Goal: Information Seeking & Learning: Learn about a topic

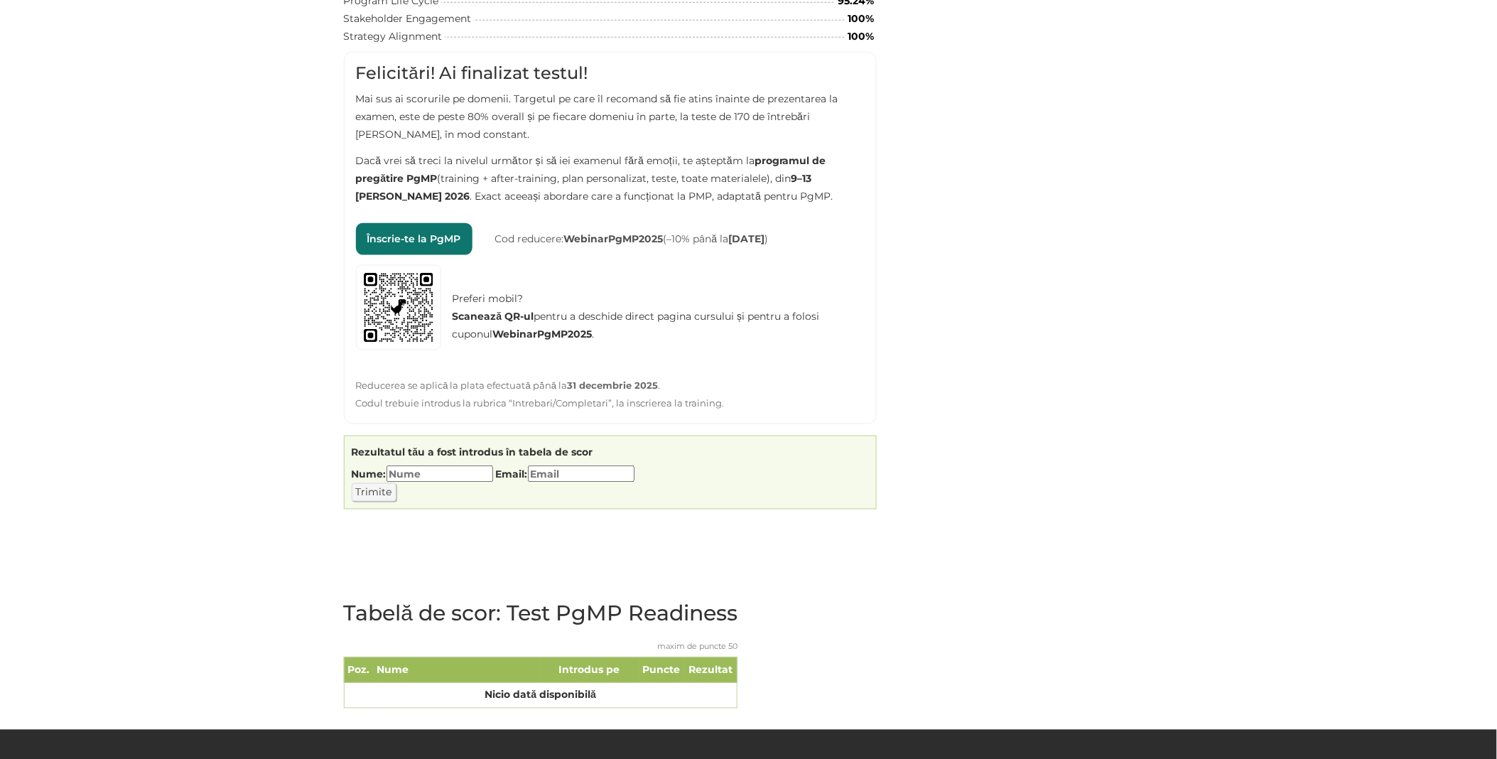
scroll to position [527, 0]
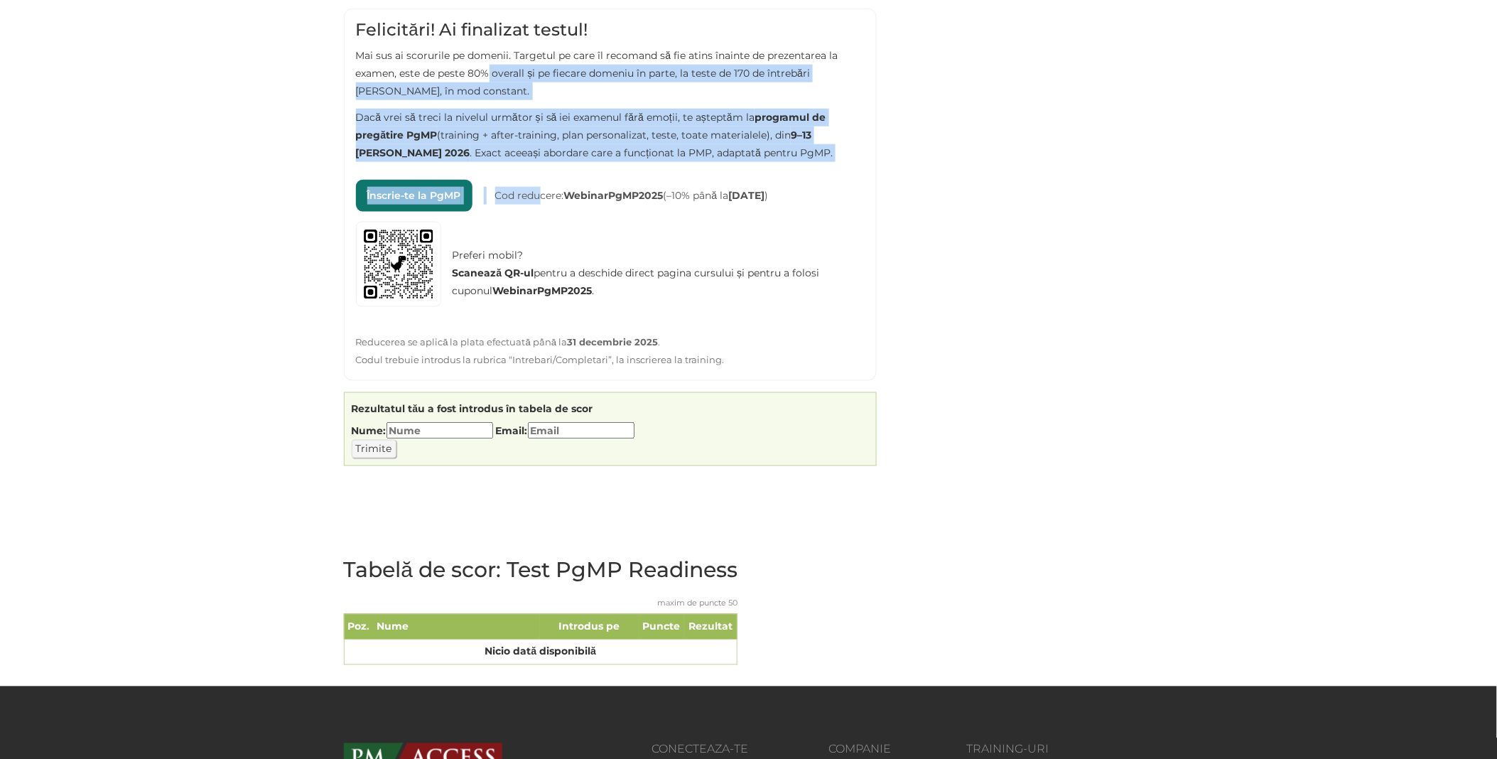
drag, startPoint x: 488, startPoint y: 78, endPoint x: 542, endPoint y: 194, distance: 128.1
click at [542, 194] on div "Felicitări! Ai finalizat testul! Mai sus ai scorurile pe domenii. Targetul pe c…" at bounding box center [610, 195] width 533 height 372
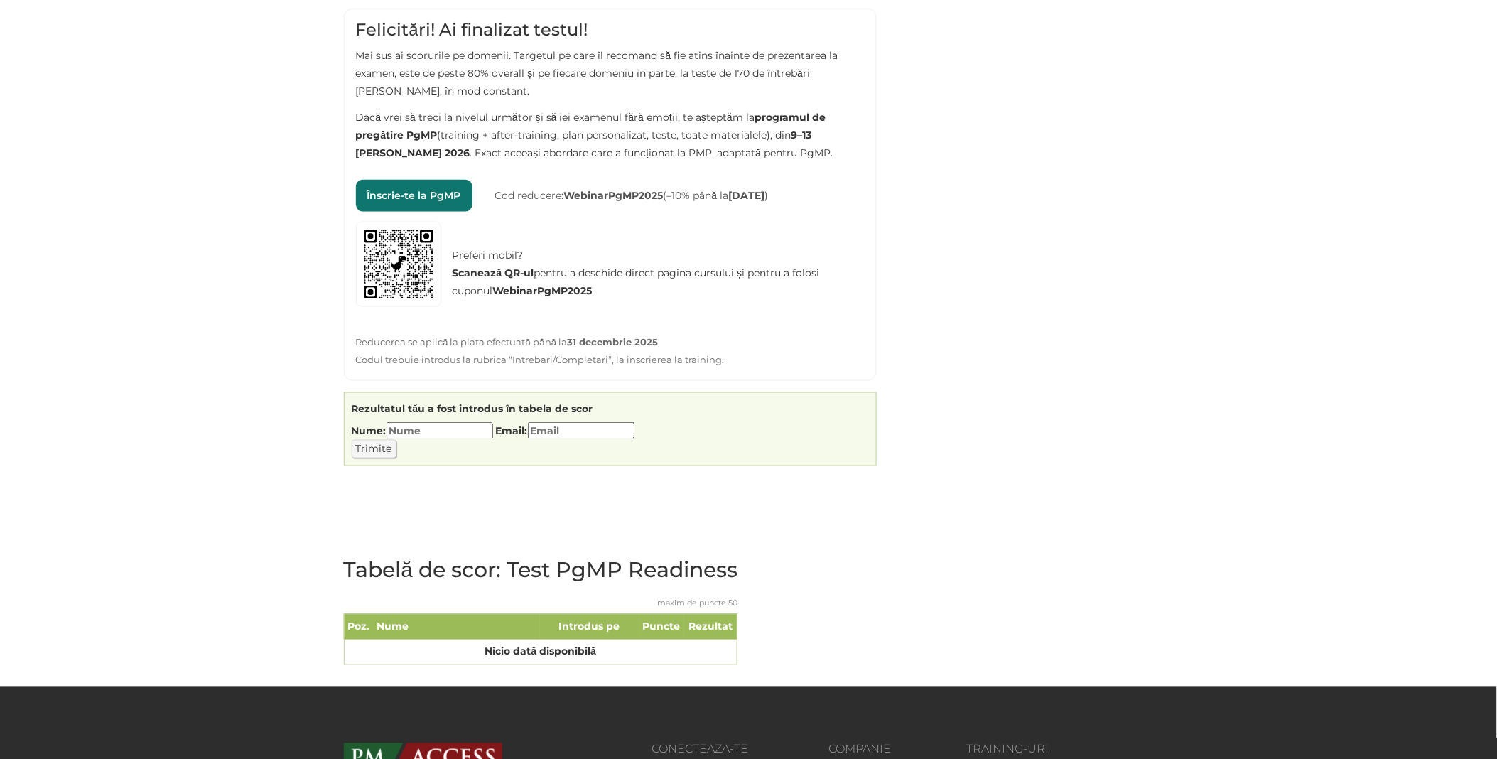
drag, startPoint x: 542, startPoint y: 194, endPoint x: 974, endPoint y: 151, distance: 433.5
click at [974, 151] on div "Test PgMP Readiness Limită de timp: 0 Rezumat chestionar 0 din 50 întrebări fin…" at bounding box center [748, 159] width 831 height 1053
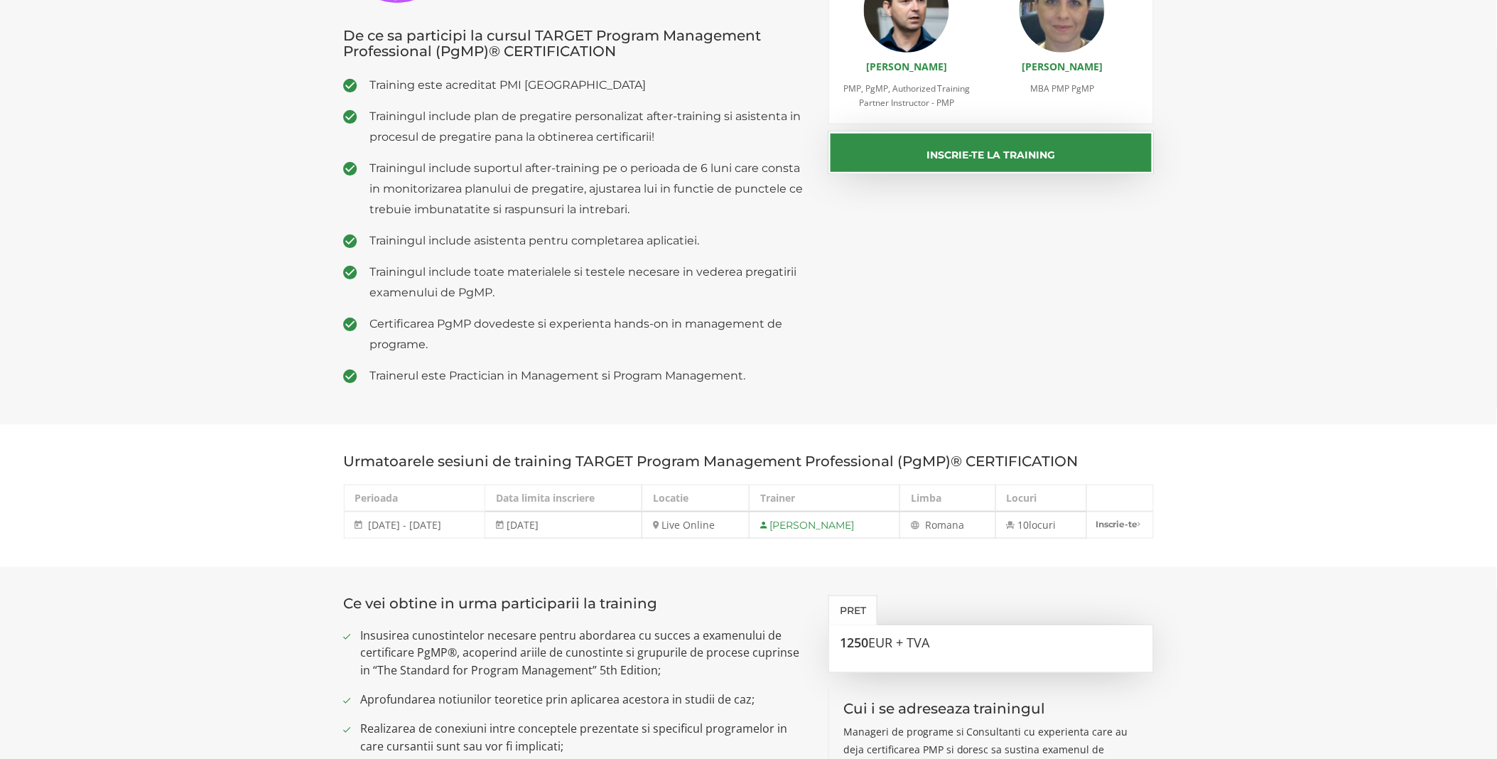
drag, startPoint x: 459, startPoint y: 116, endPoint x: 507, endPoint y: 195, distance: 92.7
click at [546, 267] on ul "Training este acreditat PMI USA Trainingul include plan de pregatire personaliz…" at bounding box center [576, 230] width 464 height 311
drag, startPoint x: 495, startPoint y: 160, endPoint x: 617, endPoint y: 356, distance: 230.7
click at [640, 424] on section "De ce sa participi la cursul TARGET Program Management Professional (PgMP)® CER…" at bounding box center [748, 146] width 1497 height 557
drag, startPoint x: 748, startPoint y: 399, endPoint x: 472, endPoint y: 46, distance: 447.5
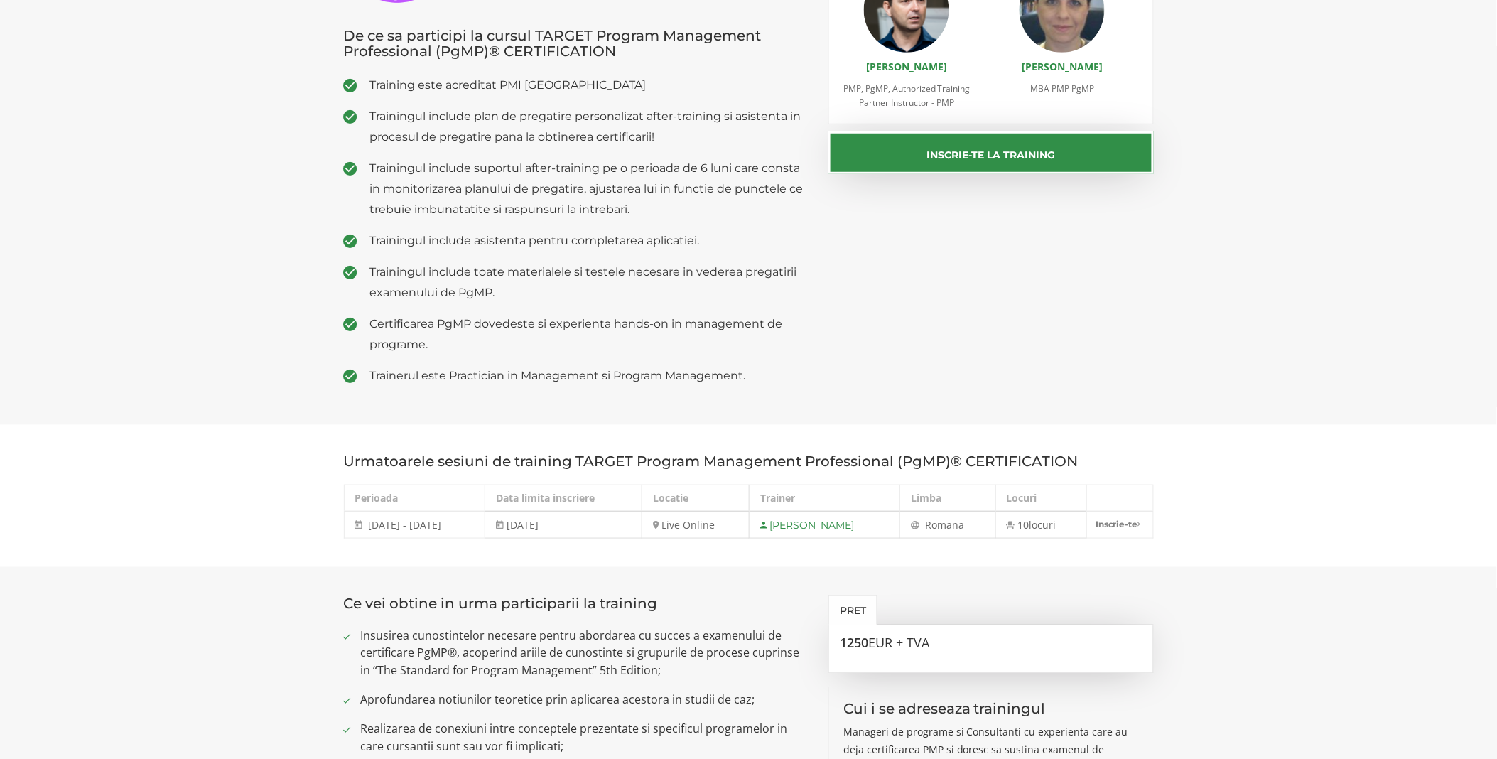
click at [472, 46] on section "De ce sa participi la cursul TARGET Program Management Professional (PgMP)® CER…" at bounding box center [748, 146] width 1497 height 557
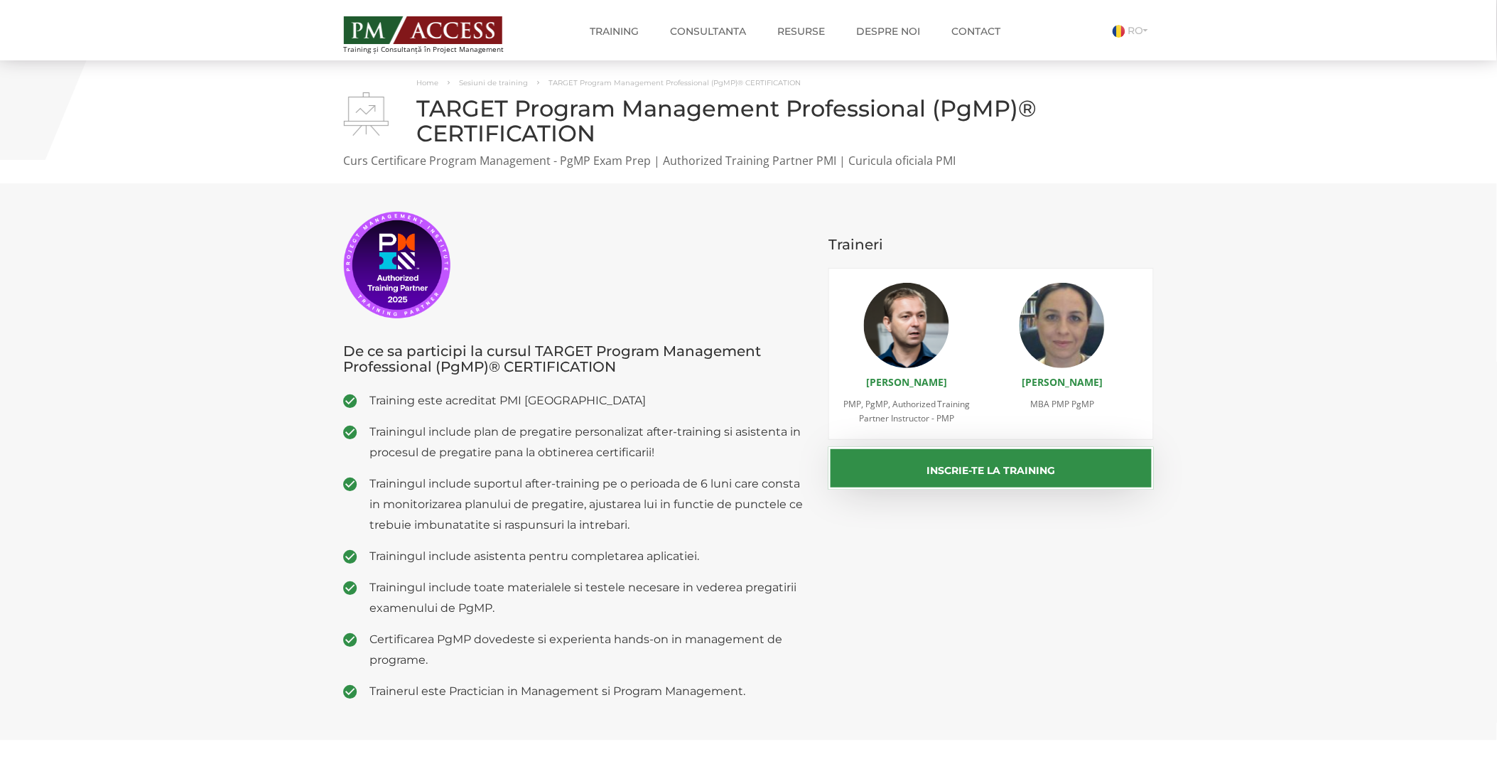
drag, startPoint x: 455, startPoint y: 110, endPoint x: 756, endPoint y: 744, distance: 701.9
click at [1156, 635] on div "De ce sa participi la cursul TARGET Program Management Professional (PgMP)® CER…" at bounding box center [748, 462] width 831 height 500
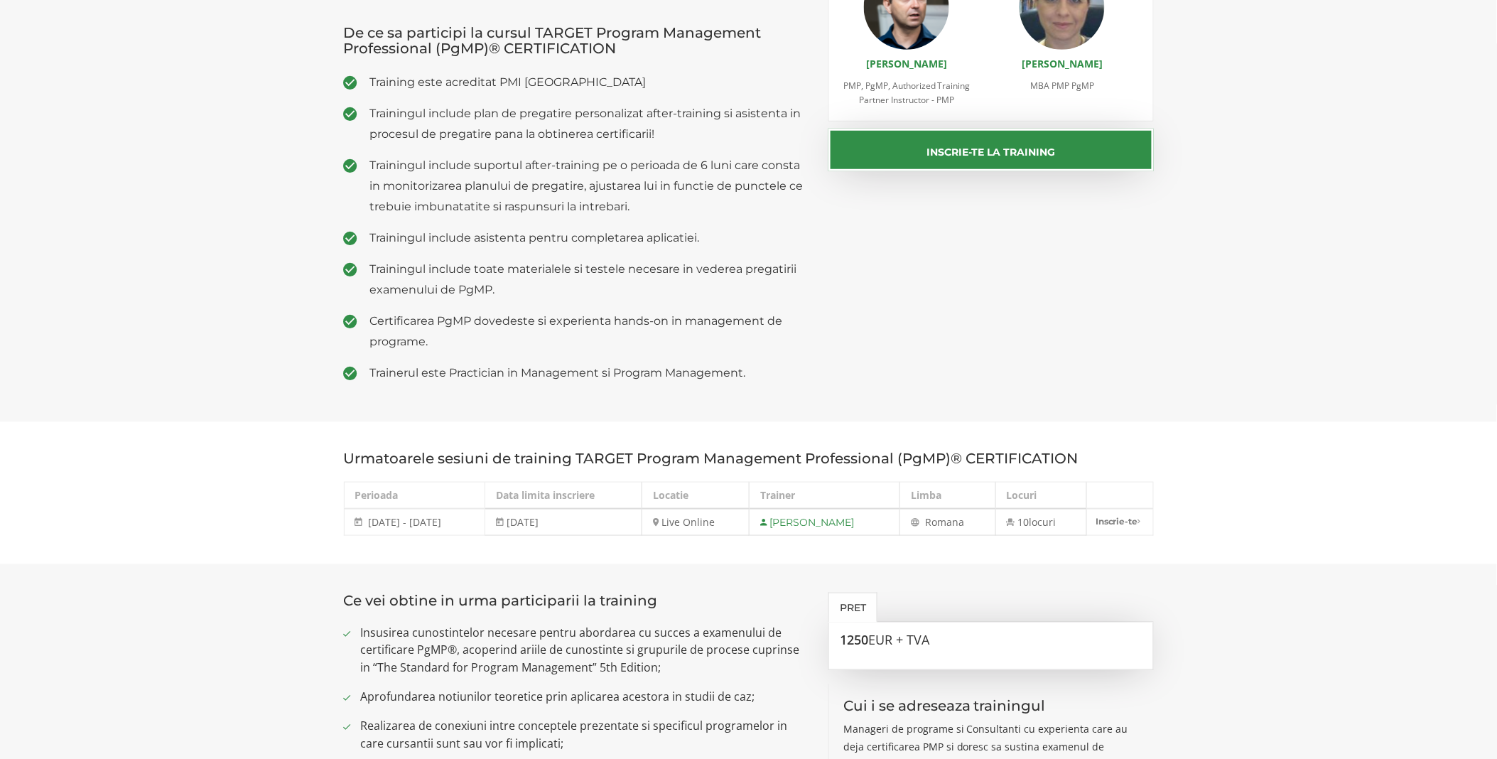
scroll to position [316, 0]
